Goal: Task Accomplishment & Management: Use online tool/utility

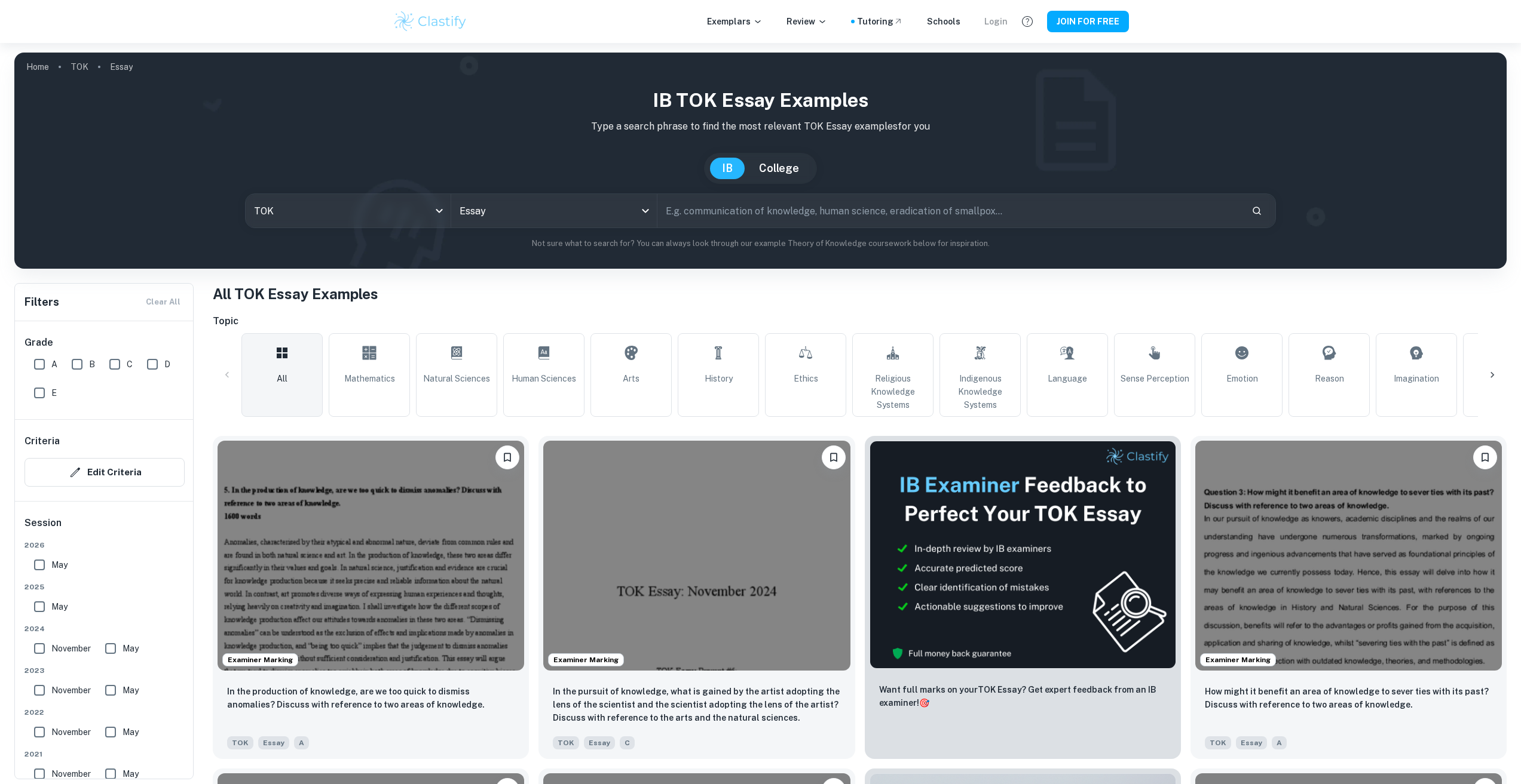
click at [1005, 17] on div "Login" at bounding box center [996, 22] width 24 height 13
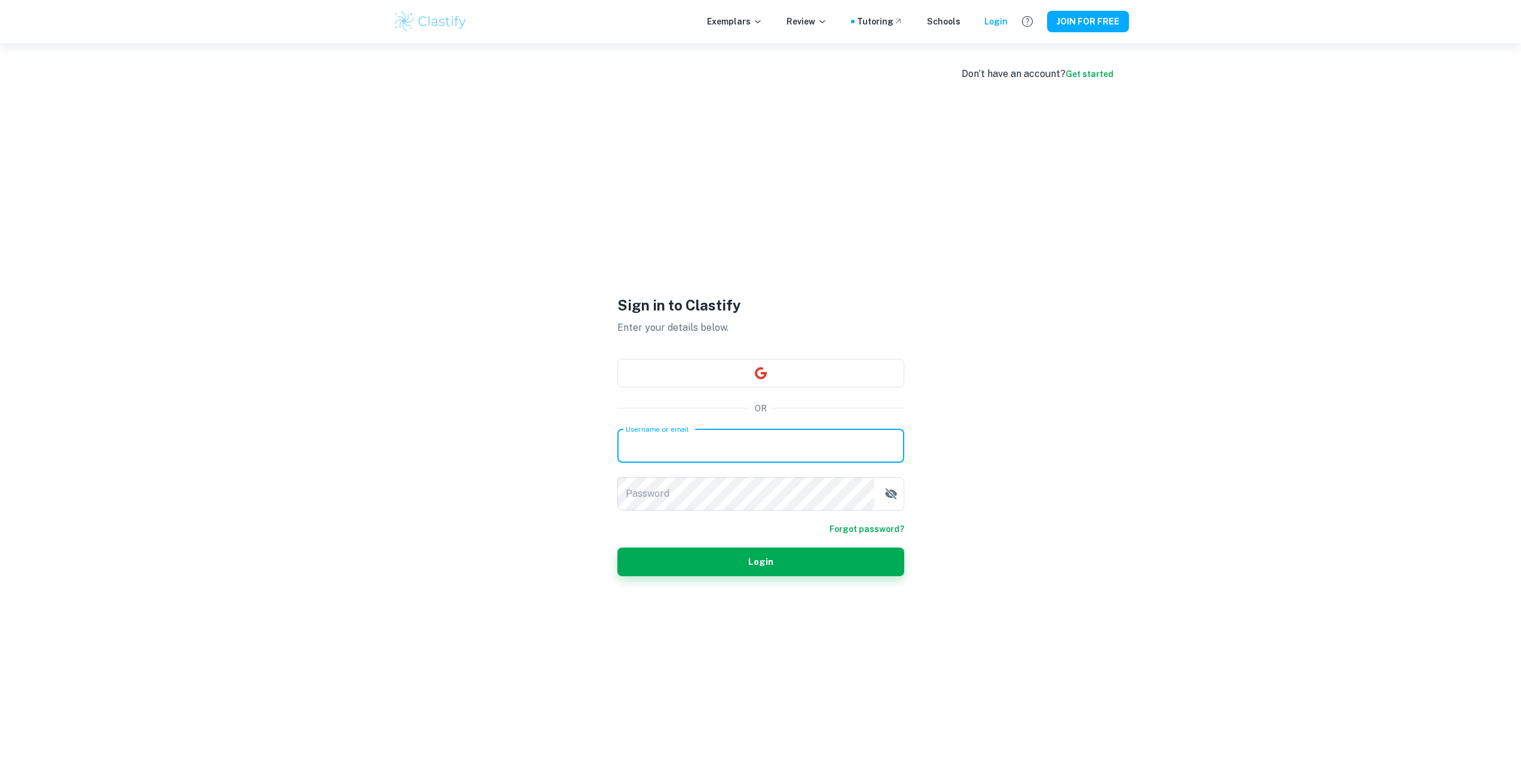
click at [765, 443] on input "Username or email" at bounding box center [760, 446] width 287 height 33
click at [789, 379] on button "button" at bounding box center [760, 373] width 287 height 28
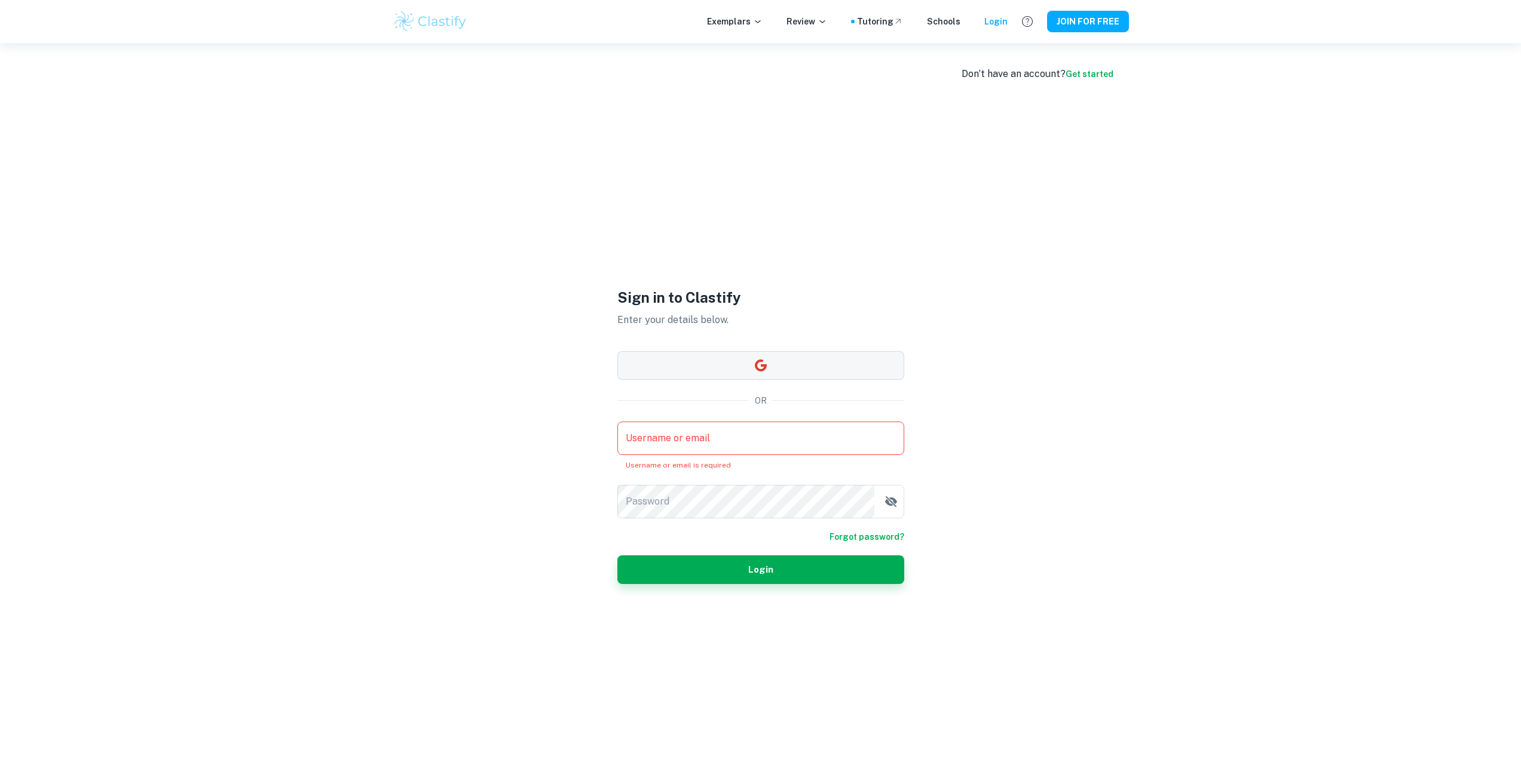
click at [784, 371] on button "button" at bounding box center [760, 365] width 287 height 28
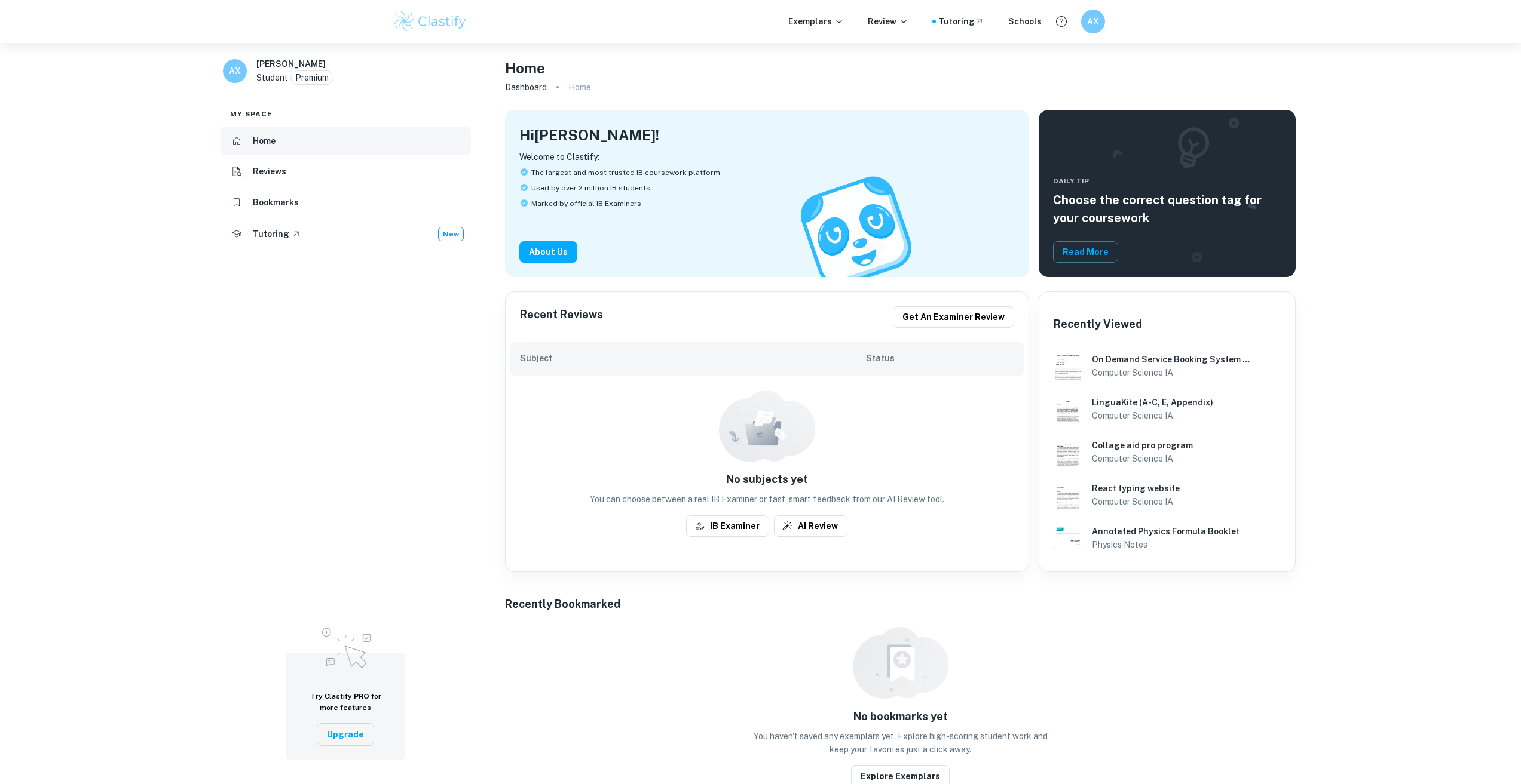
click at [297, 142] on li "Home" at bounding box center [346, 140] width 251 height 28
click at [951, 303] on div "Recent Reviews Get an examiner review" at bounding box center [766, 317] width 523 height 50
click at [955, 324] on button "Get an examiner review" at bounding box center [953, 317] width 121 height 22
click at [810, 526] on button "AI Review" at bounding box center [811, 526] width 74 height 22
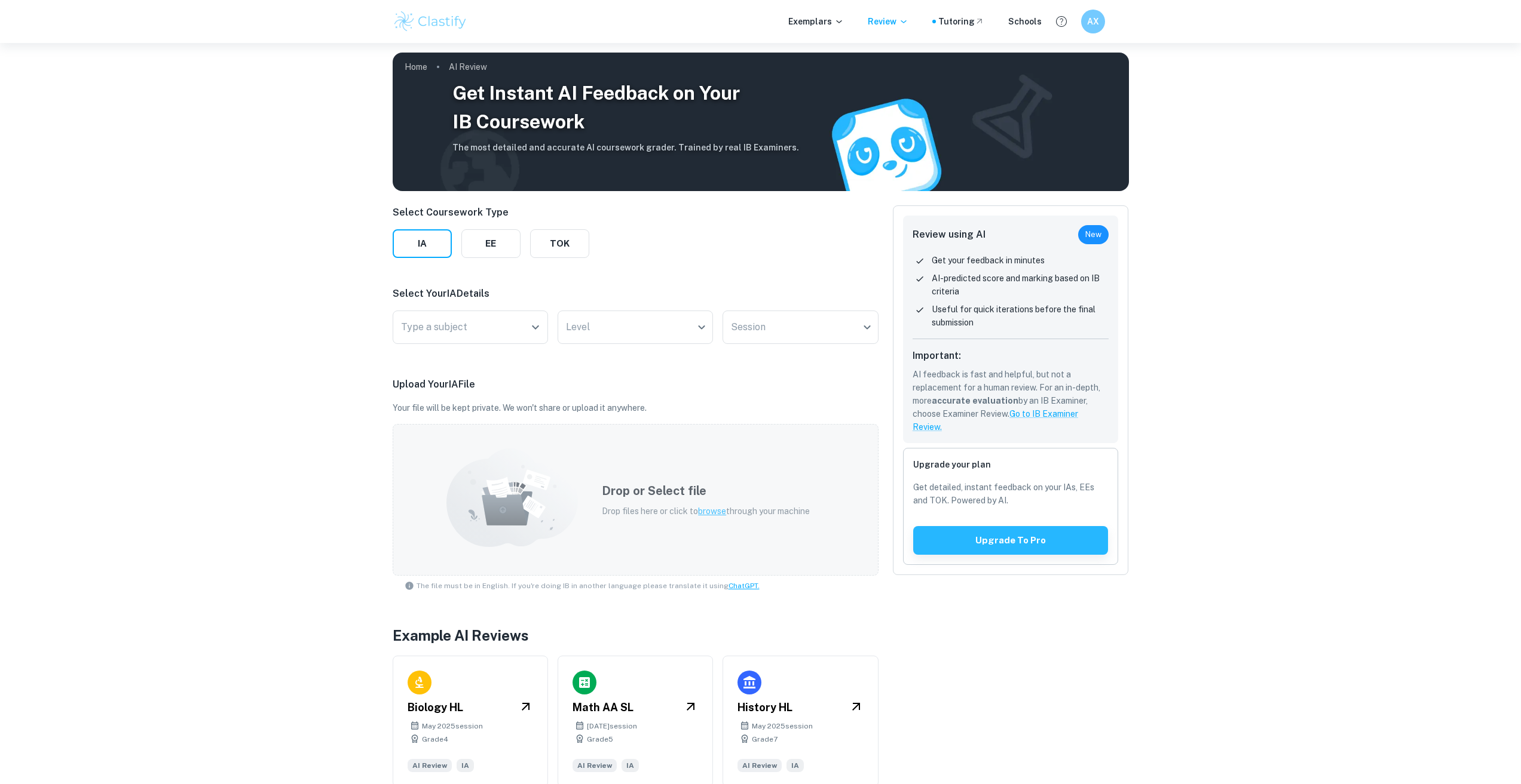
scroll to position [43, 0]
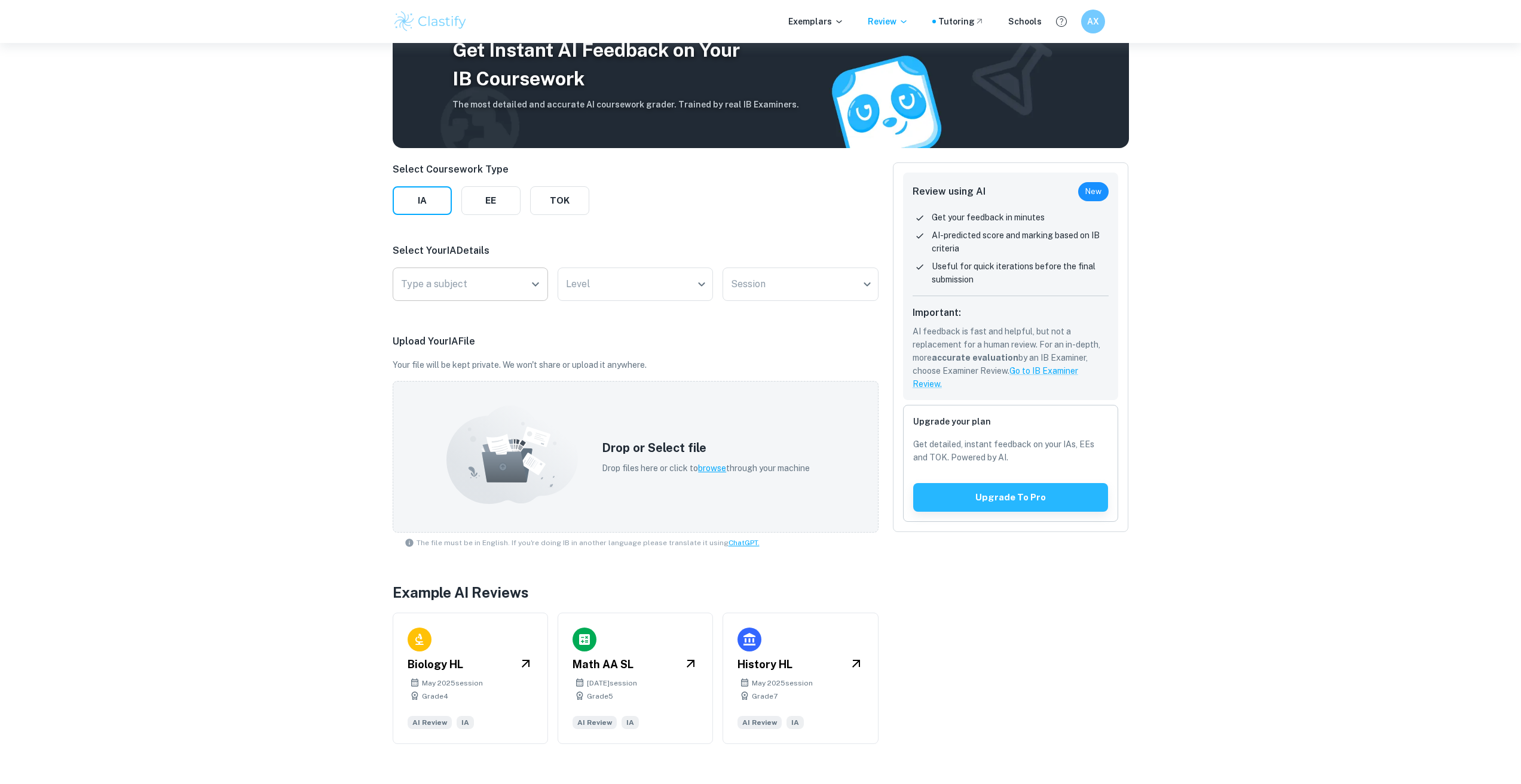
click at [510, 296] on div "Type a subject" at bounding box center [471, 284] width 156 height 33
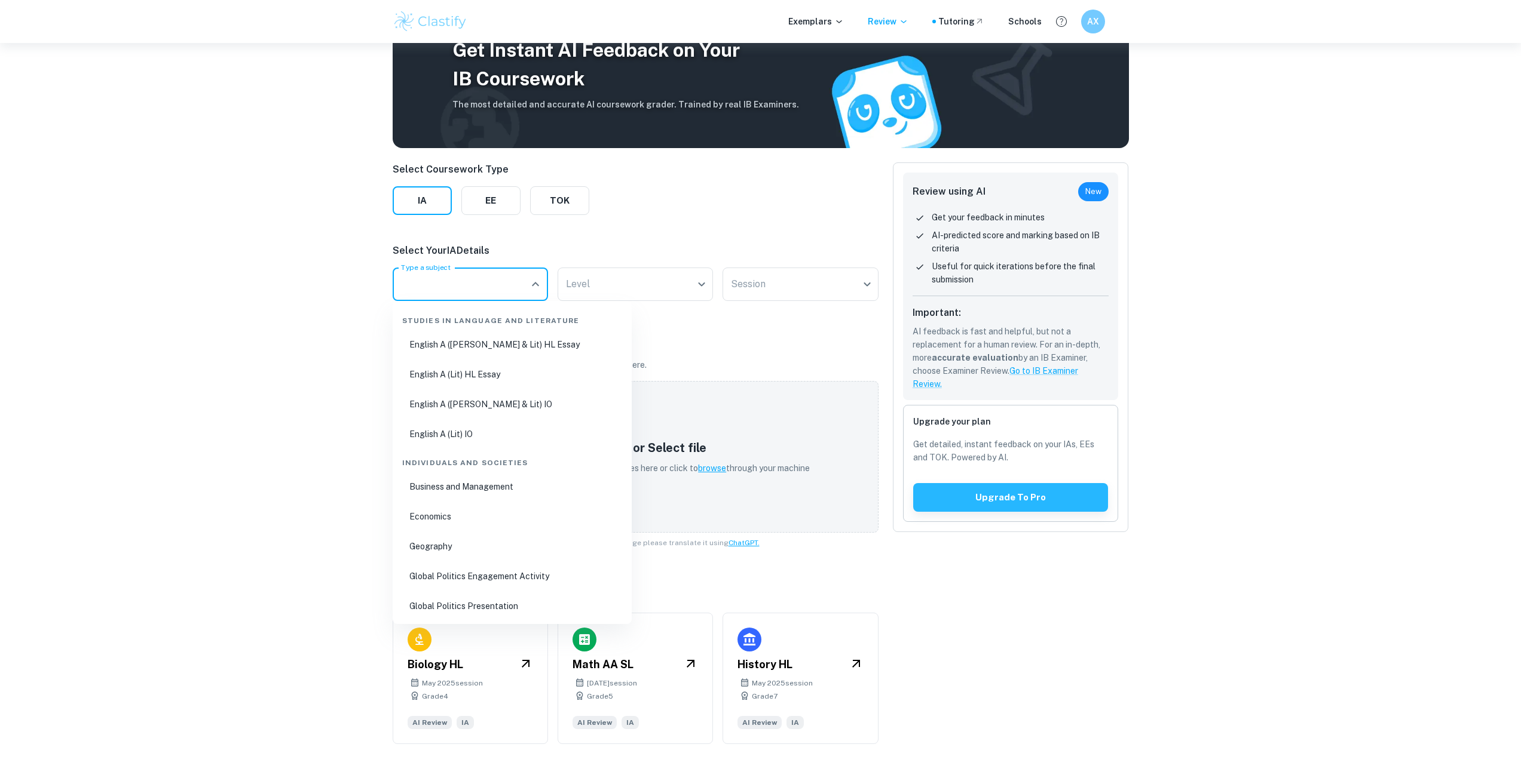
click at [496, 346] on li "English A ([PERSON_NAME] & Lit) HL Essay" at bounding box center [512, 345] width 230 height 28
type input "English A ([PERSON_NAME] & Lit) HL Essay"
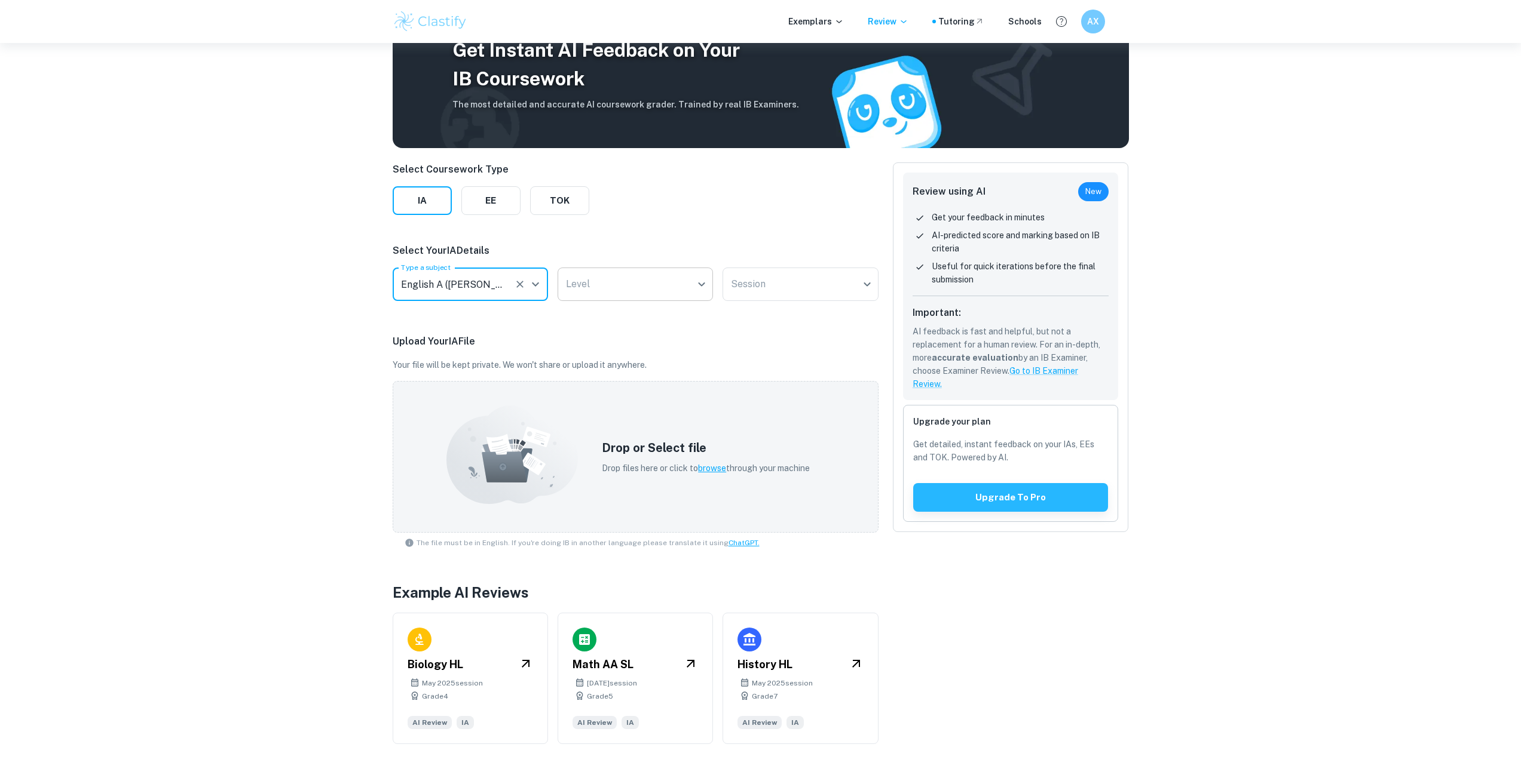
click at [595, 289] on body "We value your privacy We use cookies to enhance your browsing experience, serve…" at bounding box center [760, 392] width 1521 height 784
click at [591, 323] on li "HL" at bounding box center [635, 320] width 146 height 28
type input "HL"
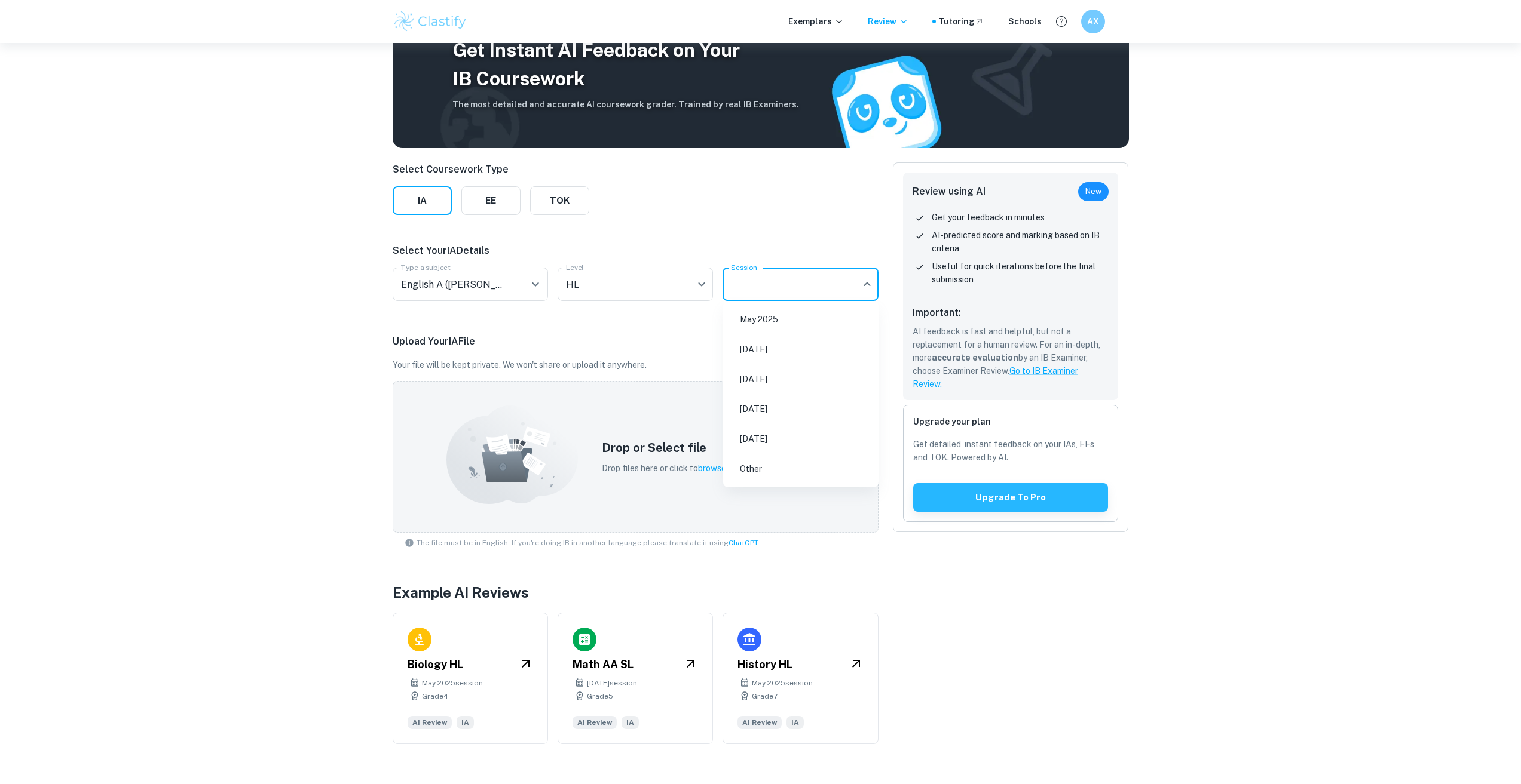
click at [775, 287] on body "We value your privacy We use cookies to enhance your browsing experience, serve…" at bounding box center [760, 392] width 1521 height 784
click at [767, 342] on li "[DATE]" at bounding box center [801, 350] width 146 height 28
type input "N25"
click at [694, 466] on p "Drop files here or click to browse through your machine" at bounding box center [706, 468] width 208 height 13
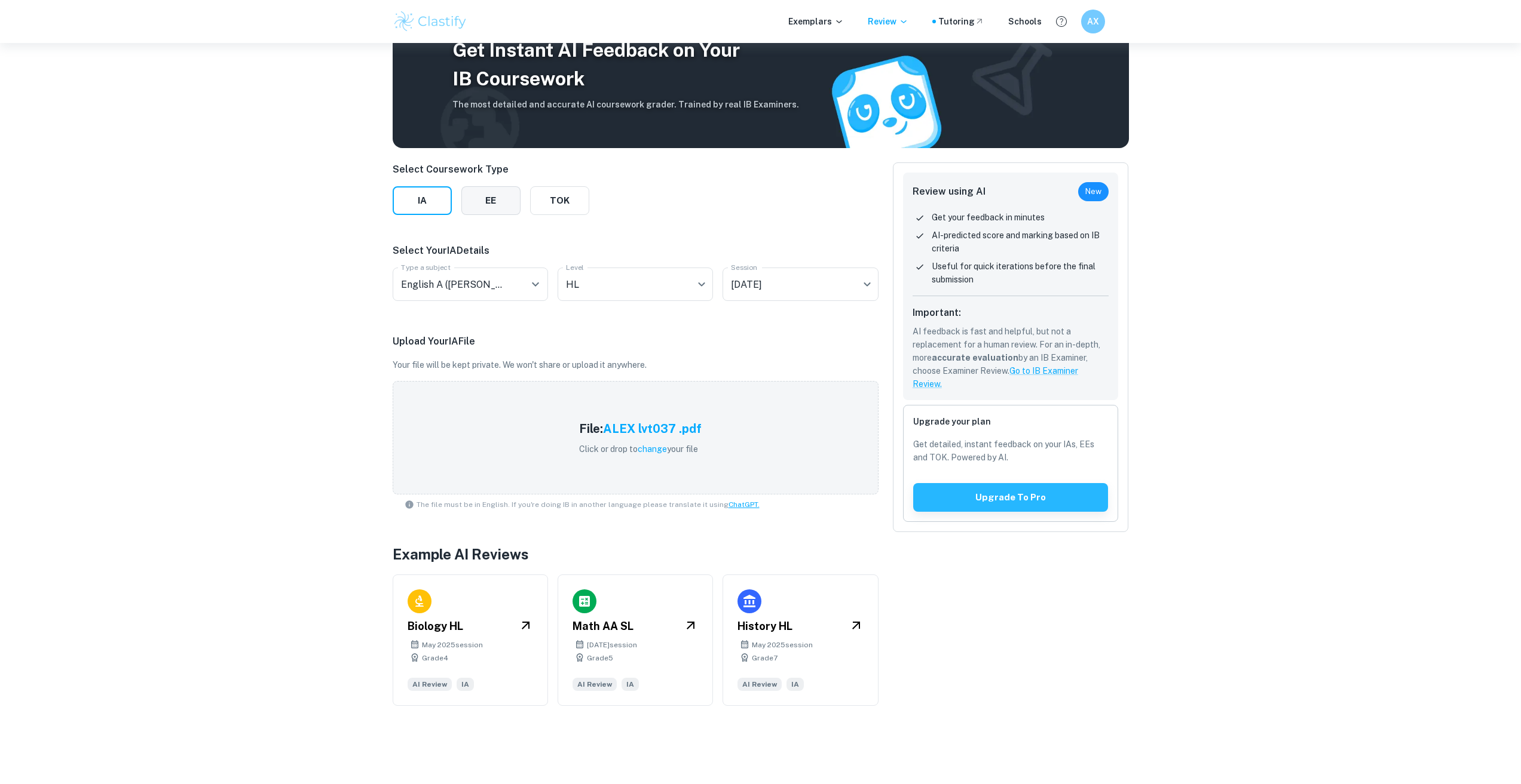
click at [503, 211] on button "EE" at bounding box center [491, 201] width 59 height 28
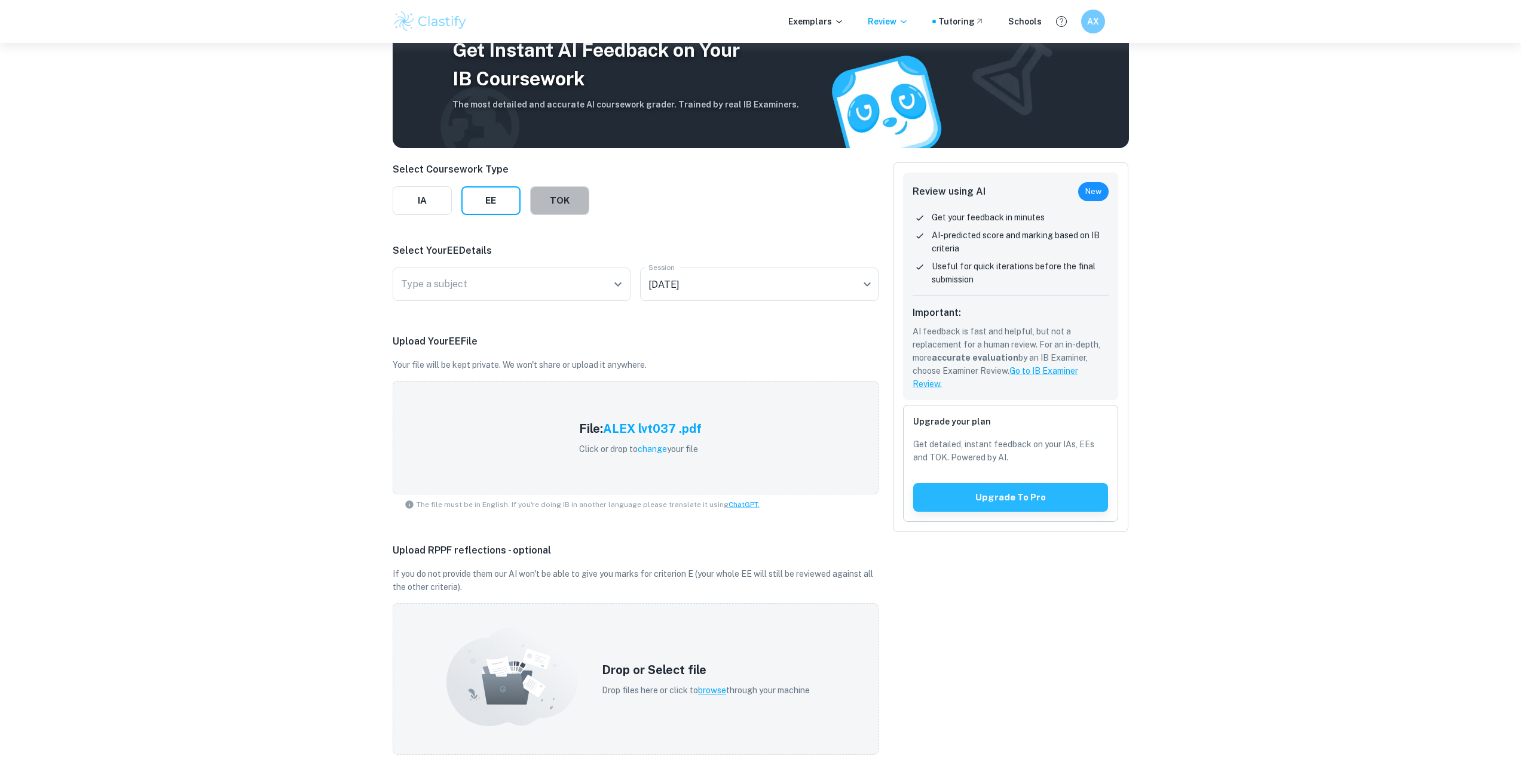
click at [557, 198] on button "TOK" at bounding box center [560, 201] width 59 height 28
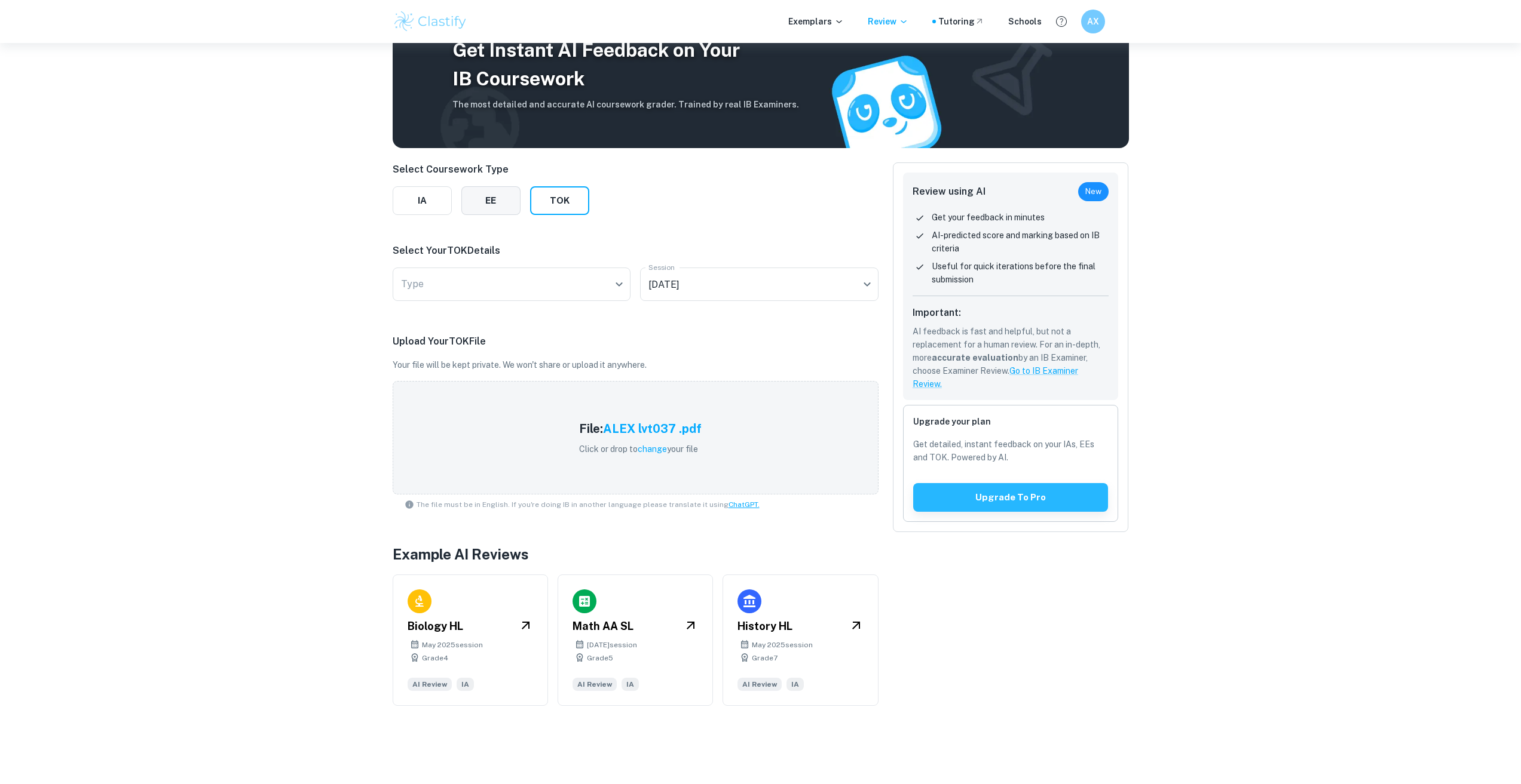
click at [507, 196] on button "EE" at bounding box center [491, 201] width 59 height 28
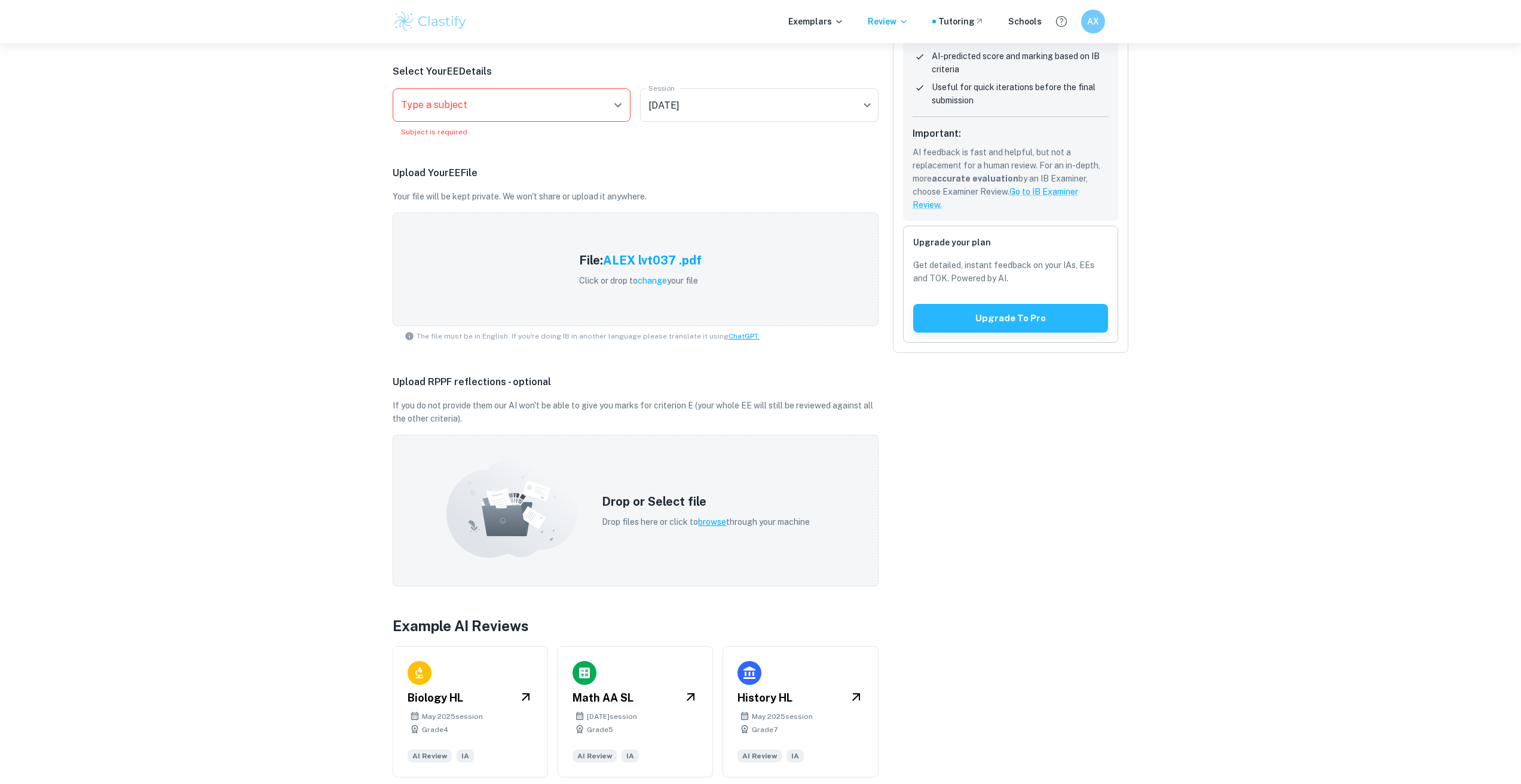
scroll to position [230, 0]
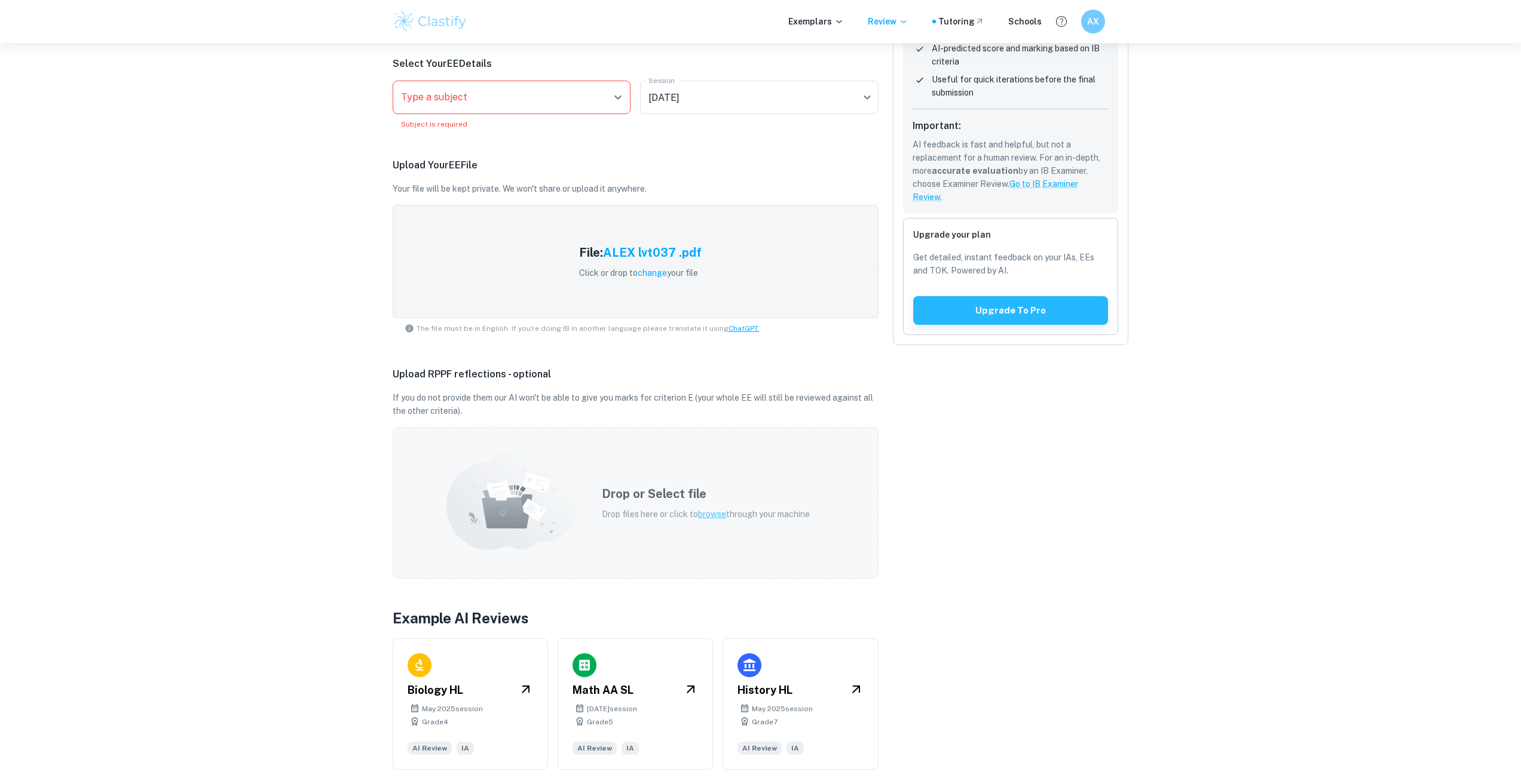
click at [714, 520] on p "Drop files here or click to browse through your machine" at bounding box center [706, 514] width 208 height 13
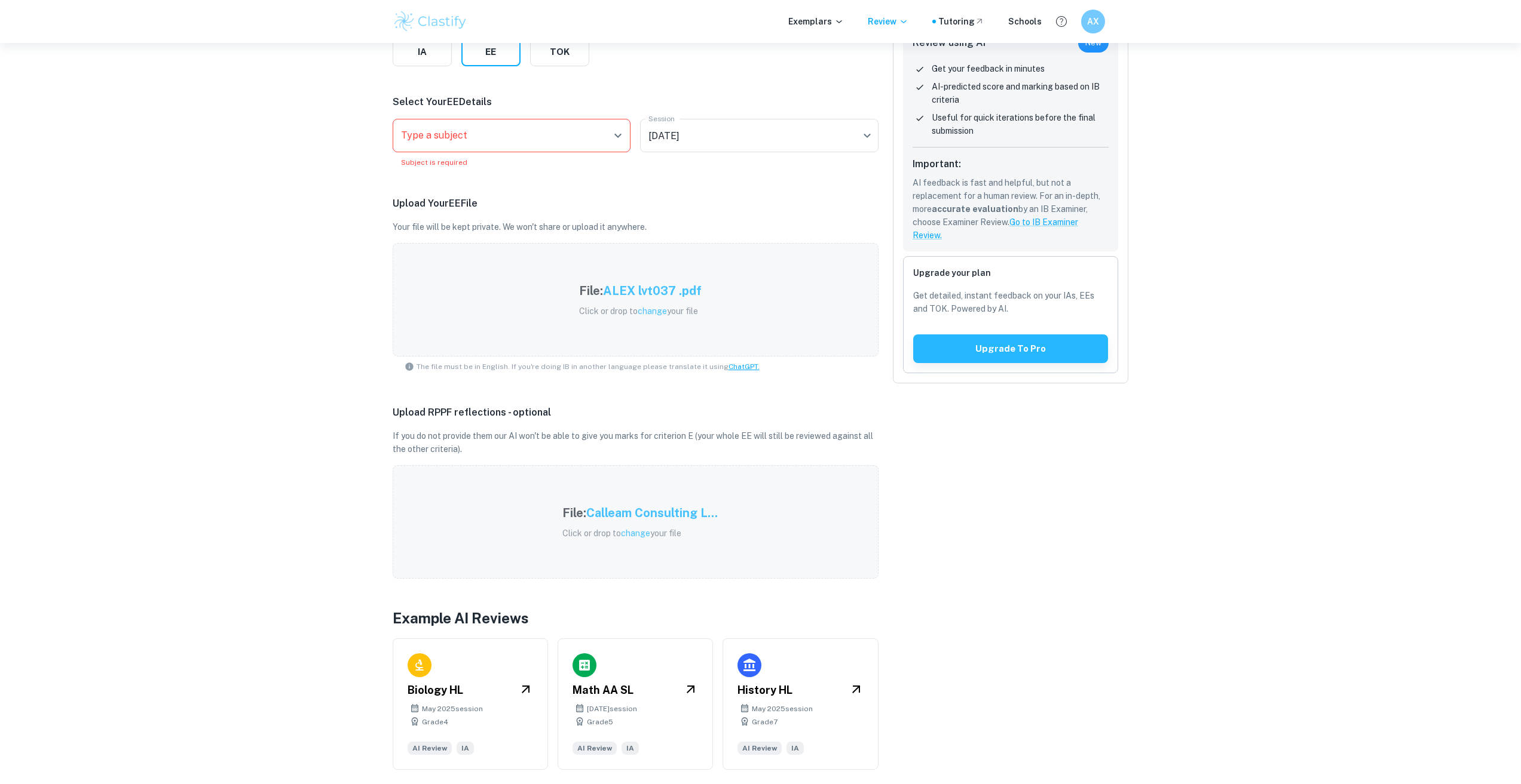
scroll to position [0, 0]
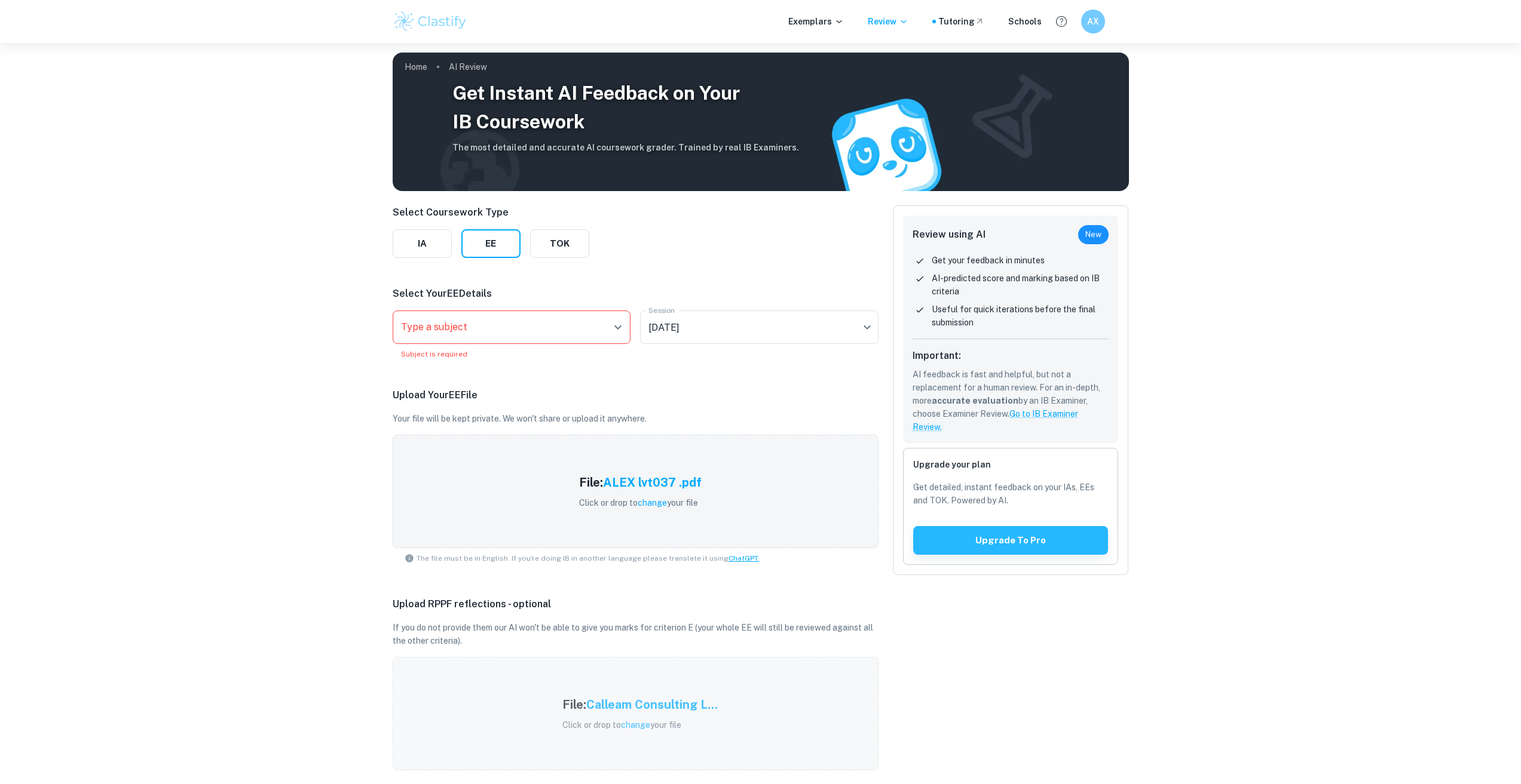
click at [573, 342] on div "Type a subject" at bounding box center [512, 327] width 238 height 33
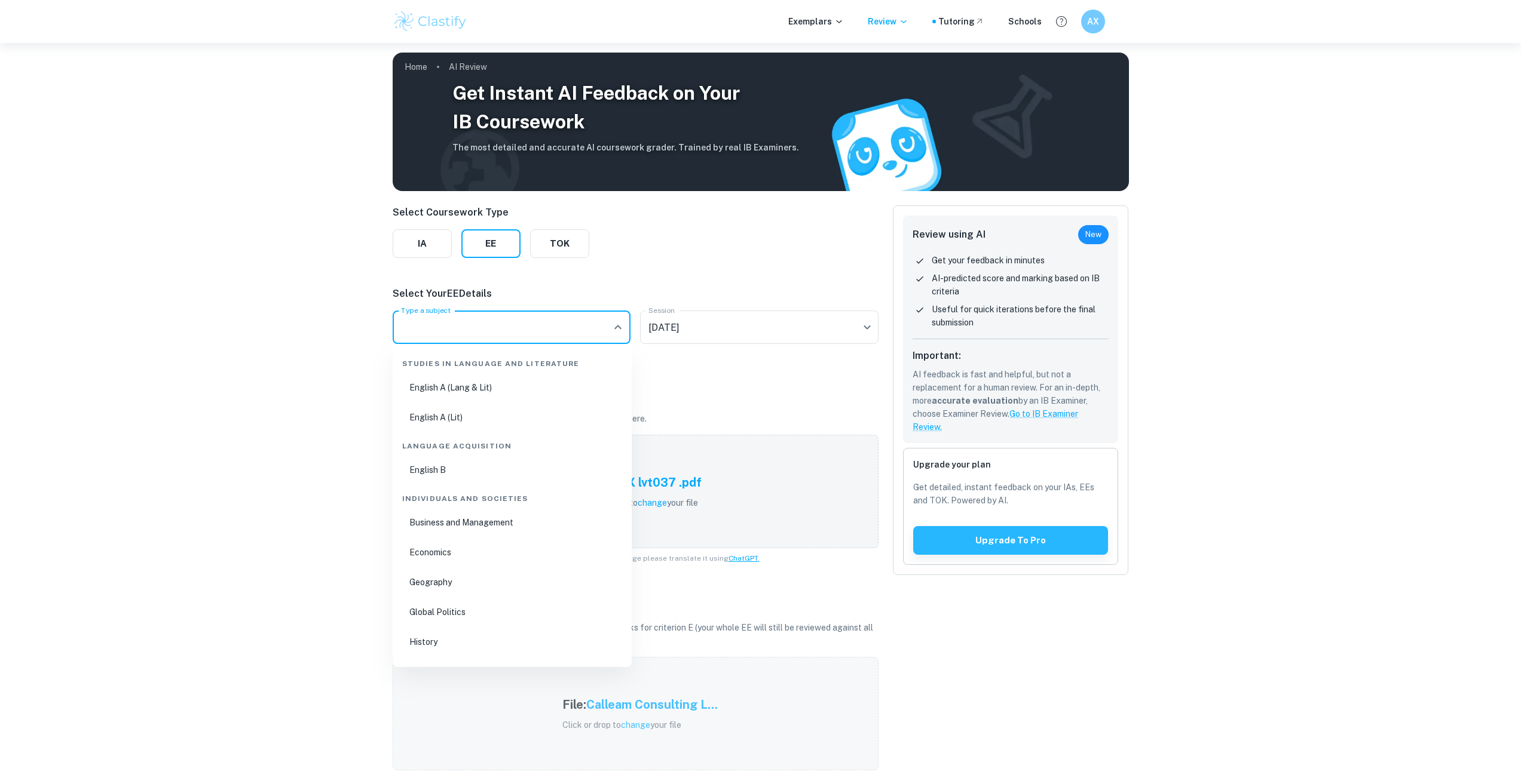
click at [542, 384] on li "English A (Lang & Lit)" at bounding box center [512, 388] width 230 height 28
type input "English A (Lang & Lit)"
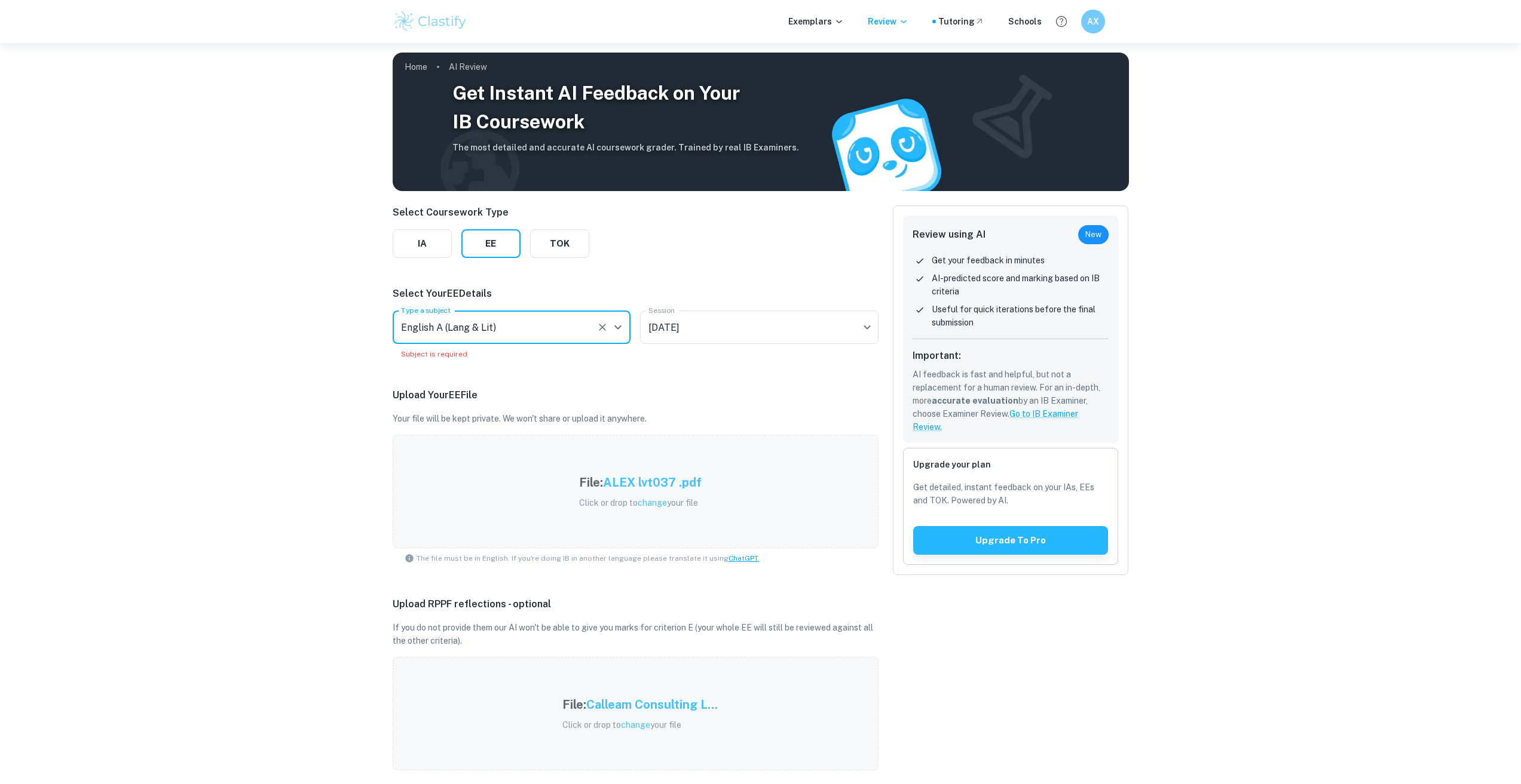
scroll to position [191, 0]
